Goal: Task Accomplishment & Management: Complete application form

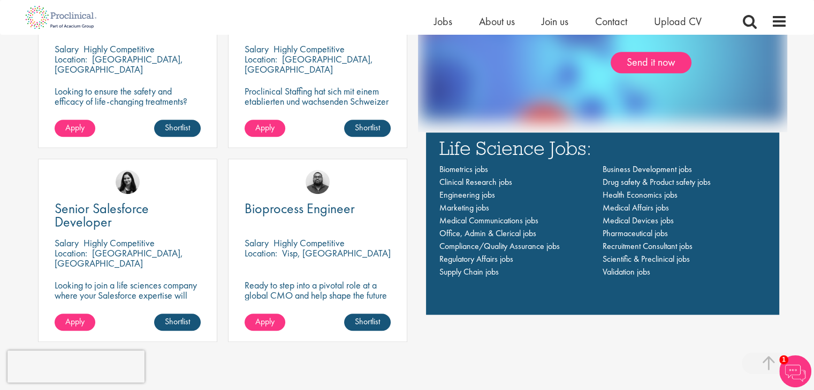
scroll to position [749, 0]
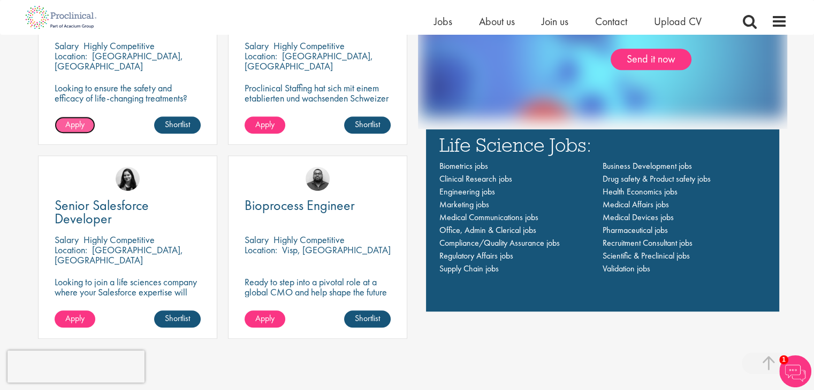
click at [74, 129] on span "Apply" at bounding box center [74, 124] width 19 height 11
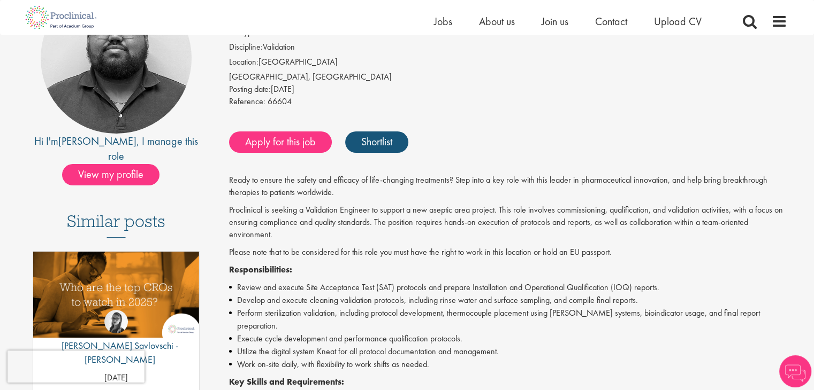
scroll to position [160, 0]
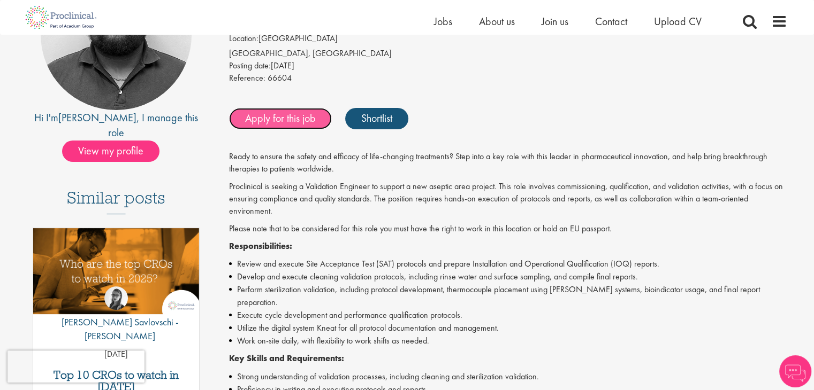
click at [283, 112] on link "Apply for this job" at bounding box center [280, 118] width 103 height 21
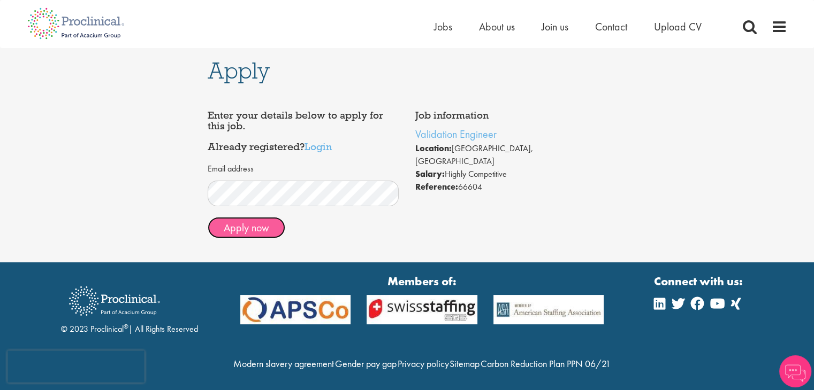
click at [232, 226] on button "Apply now" at bounding box center [247, 227] width 78 height 21
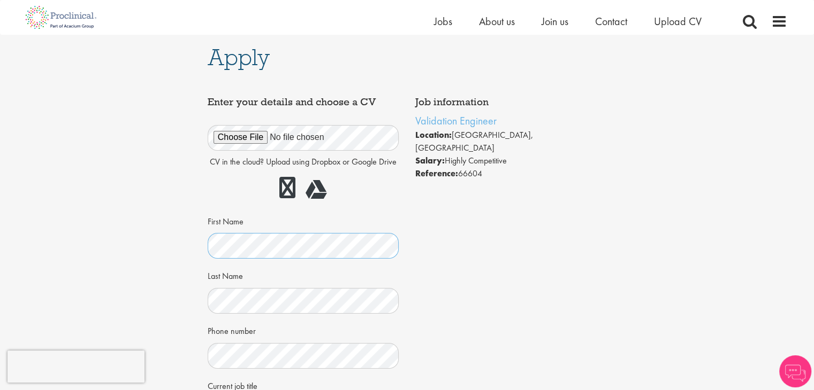
scroll to position [214, 0]
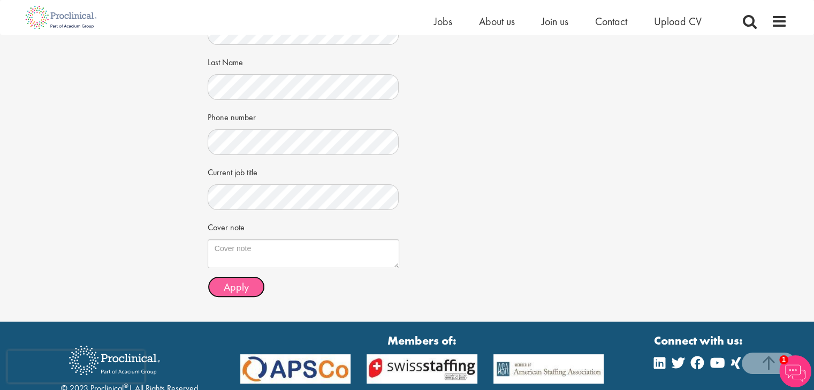
click at [238, 287] on span "Apply" at bounding box center [236, 287] width 25 height 14
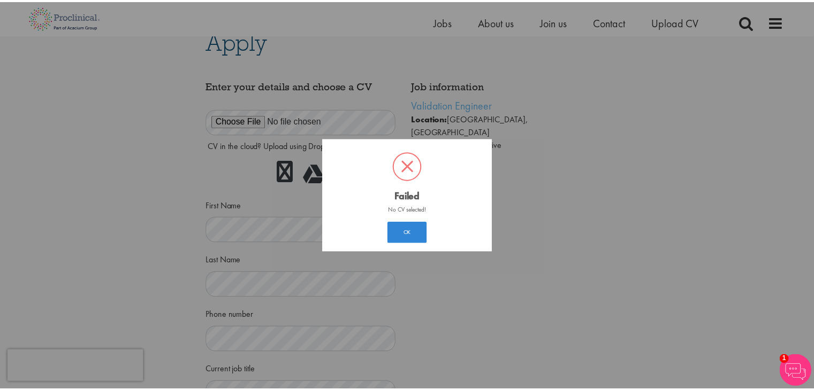
scroll to position [6, 0]
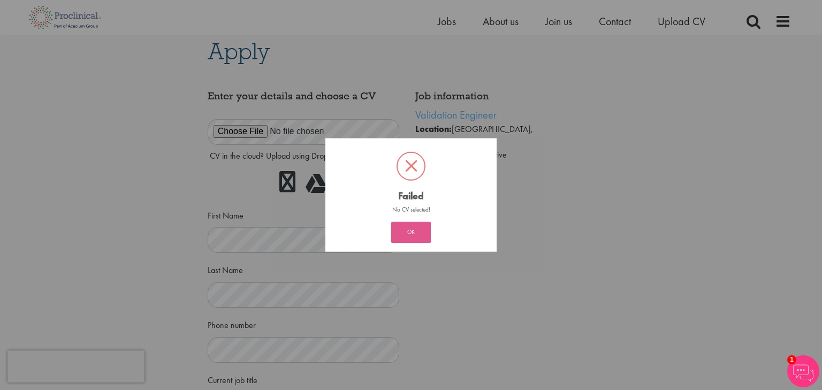
click at [401, 240] on button "OK" at bounding box center [411, 232] width 40 height 21
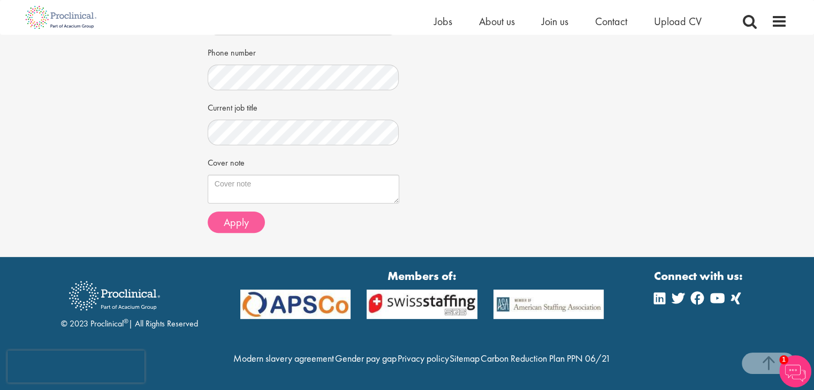
scroll to position [302, 0]
click at [220, 212] on button "Apply" at bounding box center [236, 222] width 57 height 21
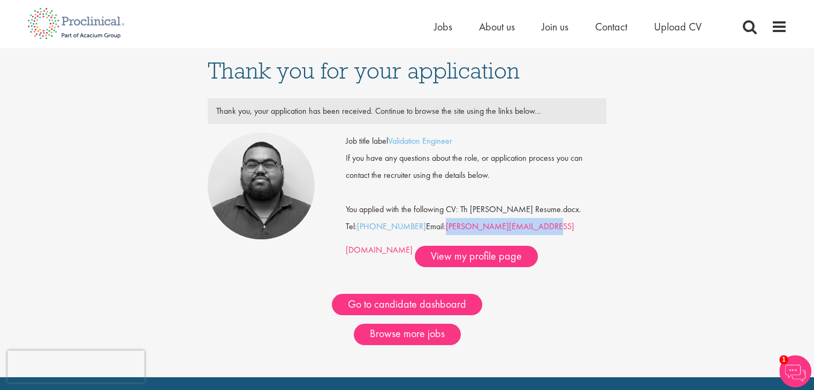
drag, startPoint x: 561, startPoint y: 224, endPoint x: 447, endPoint y: 227, distance: 114.0
click at [447, 227] on div "Job title label Validation Engineer If you have any questions about the role, o…" at bounding box center [476, 200] width 260 height 135
copy link "[PERSON_NAME][EMAIL_ADDRESS][DOMAIN_NAME]"
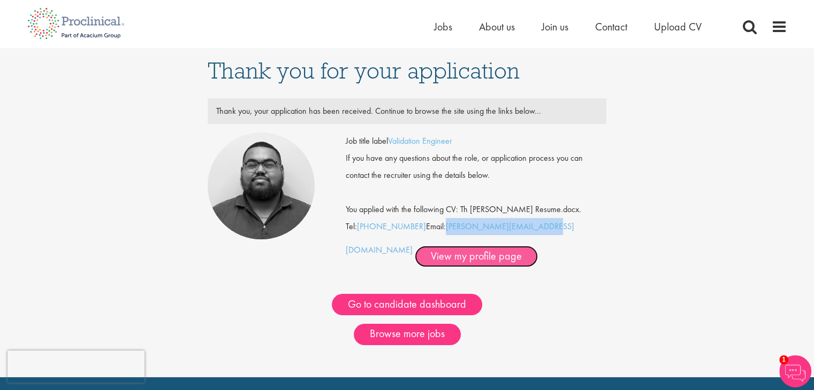
click at [415, 260] on link "View my profile page" at bounding box center [476, 256] width 123 height 21
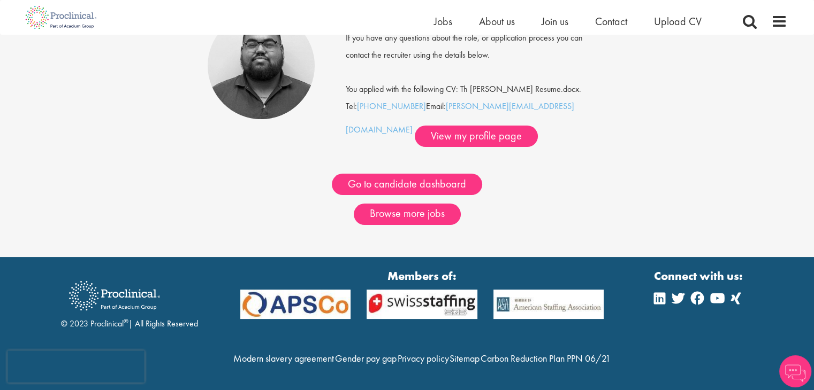
scroll to position [130, 0]
